Goal: Task Accomplishment & Management: Complete application form

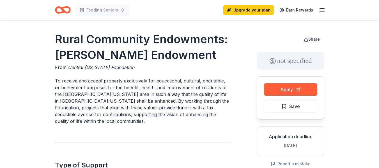
click at [99, 3] on div "Feeding Seniors" at bounding box center [92, 9] width 74 height 13
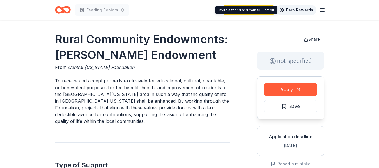
click at [296, 8] on link "Earn Rewards" at bounding box center [296, 10] width 40 height 10
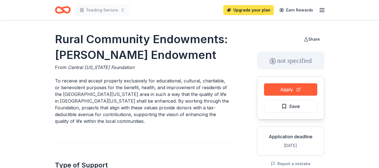
click at [263, 9] on link "Upgrade your plan" at bounding box center [248, 10] width 50 height 10
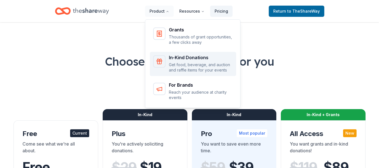
click at [183, 61] on div "In-Kind Donations Get food, beverage, and auction and raffle items for your eve…" at bounding box center [201, 64] width 64 height 18
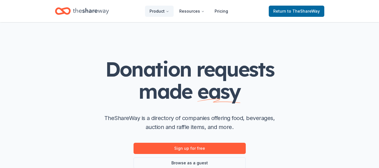
scroll to position [28, 0]
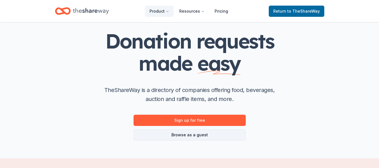
click at [192, 135] on link "Browse as a guest" at bounding box center [190, 134] width 112 height 11
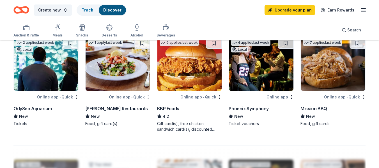
scroll to position [365, 0]
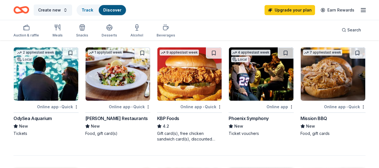
click at [121, 79] on img at bounding box center [118, 73] width 65 height 53
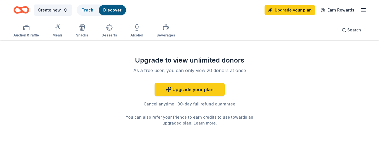
scroll to position [577, 0]
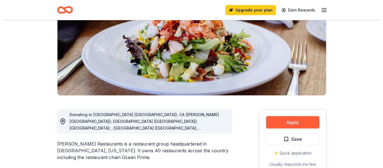
scroll to position [84, 0]
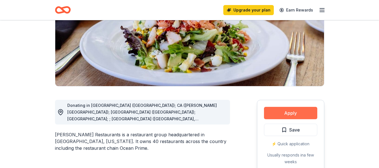
click at [296, 112] on button "Apply" at bounding box center [290, 113] width 53 height 12
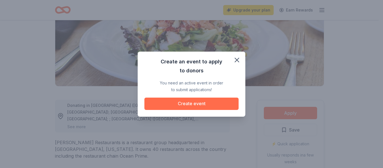
click at [190, 98] on button "Create event" at bounding box center [191, 104] width 94 height 12
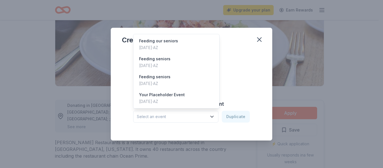
click at [185, 116] on span "Select an event" at bounding box center [172, 116] width 70 height 7
click at [168, 43] on div "Feeding our seniors" at bounding box center [158, 41] width 39 height 7
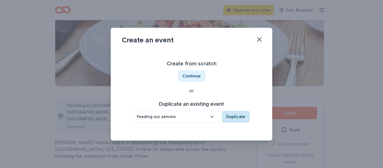
click at [238, 118] on button "Duplicate" at bounding box center [236, 117] width 28 height 12
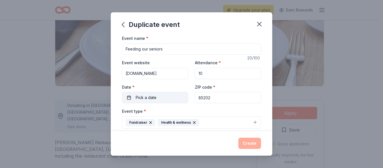
click at [171, 100] on button "Pick a date" at bounding box center [155, 97] width 66 height 11
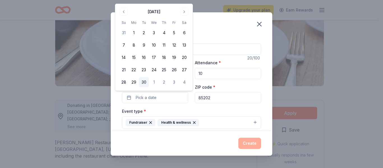
click at [143, 83] on button "30" at bounding box center [144, 82] width 10 height 10
click at [252, 144] on button "Create" at bounding box center [249, 143] width 23 height 11
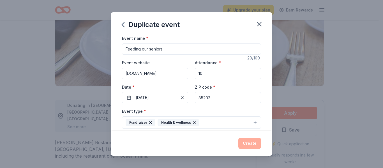
click at [252, 144] on div "Create" at bounding box center [191, 143] width 139 height 11
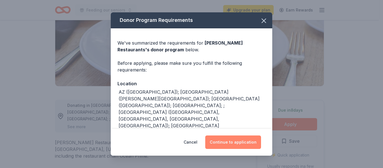
click at [243, 140] on button "Continue to application" at bounding box center [233, 141] width 56 height 13
